Goal: Task Accomplishment & Management: Manage account settings

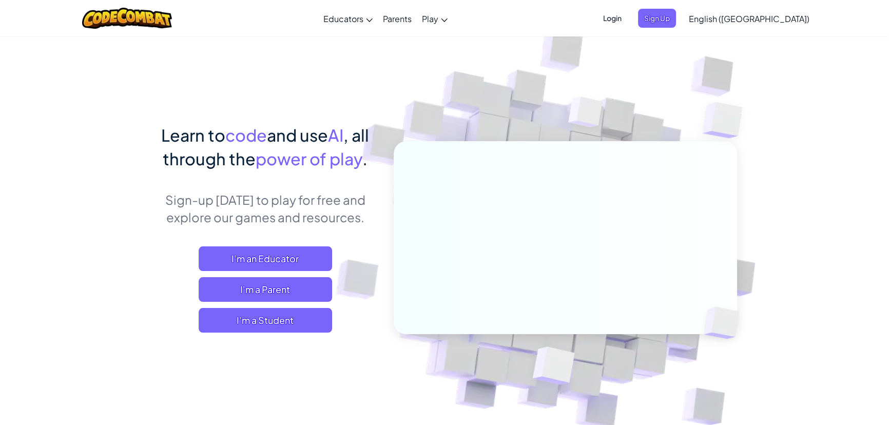
click at [627, 20] on span "Login" at bounding box center [612, 18] width 31 height 19
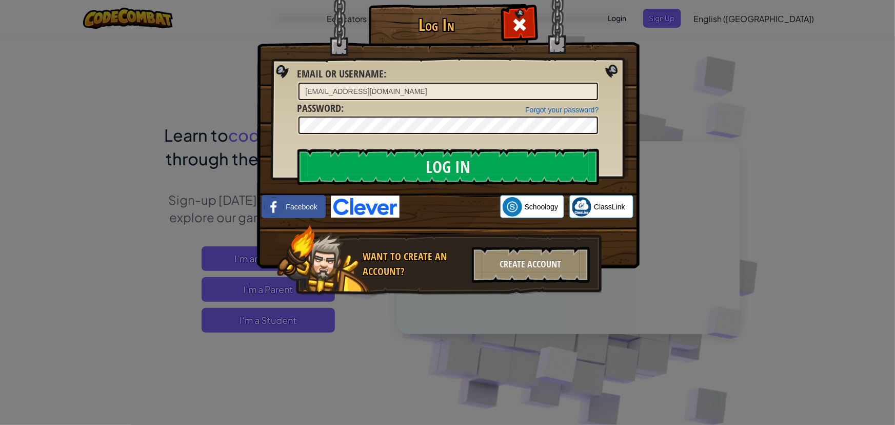
click at [441, 84] on input "[EMAIL_ADDRESS][DOMAIN_NAME]" at bounding box center [449, 91] width 300 height 17
type input "[PERSON_NAME][EMAIL_ADDRESS][DOMAIN_NAME]"
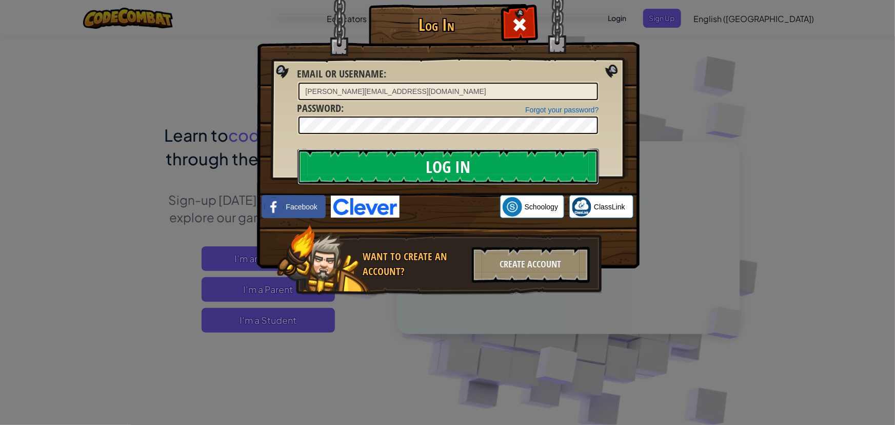
click at [420, 161] on input "Log In" at bounding box center [449, 167] width 302 height 36
